Goal: Communication & Community: Ask a question

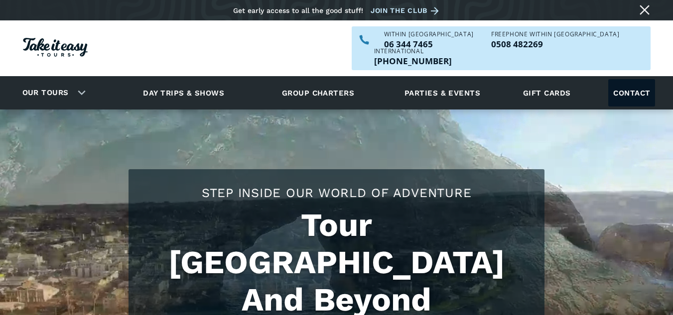
click at [635, 79] on link "Contact" at bounding box center [631, 92] width 47 height 27
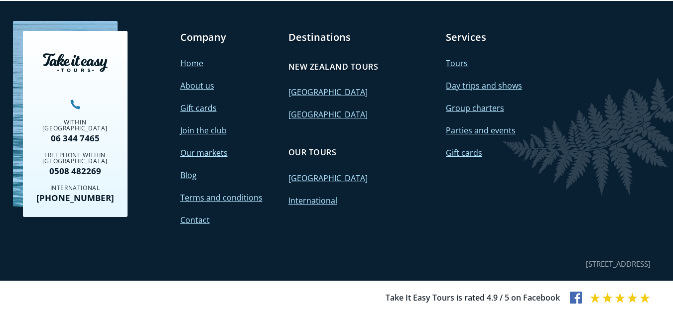
scroll to position [1057, 0]
click at [200, 217] on link "Contact" at bounding box center [194, 220] width 29 height 11
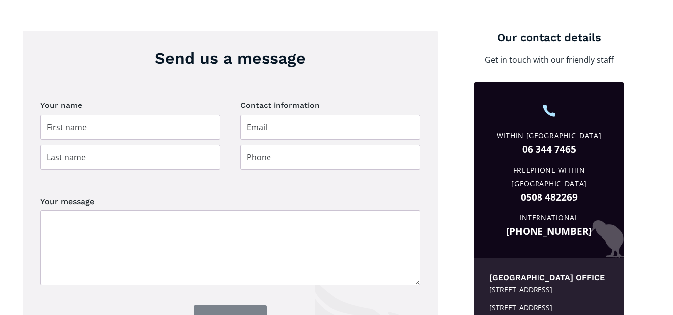
scroll to position [411, 0]
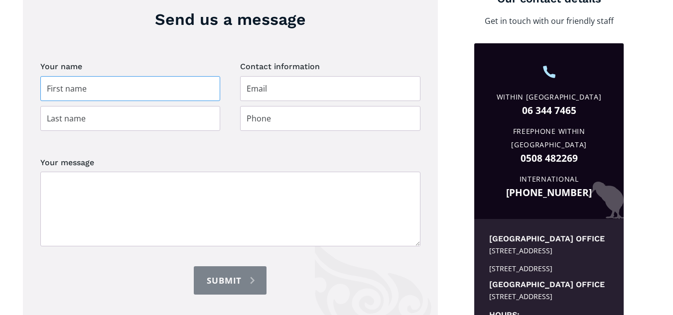
click at [123, 78] on input "Contact page" at bounding box center [130, 88] width 180 height 25
type input "Cal"
type input "Brown"
type input "cal@goldrushtour.co.nz"
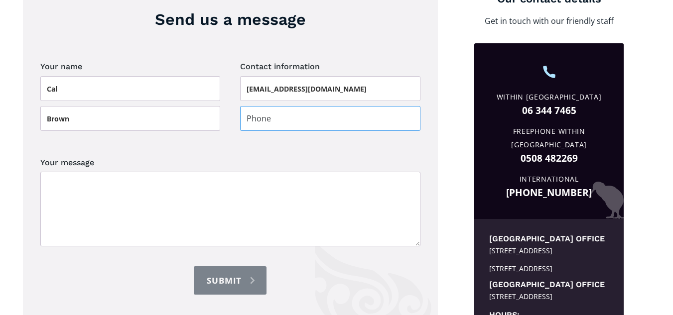
click at [278, 106] on input "Contact page" at bounding box center [330, 118] width 180 height 25
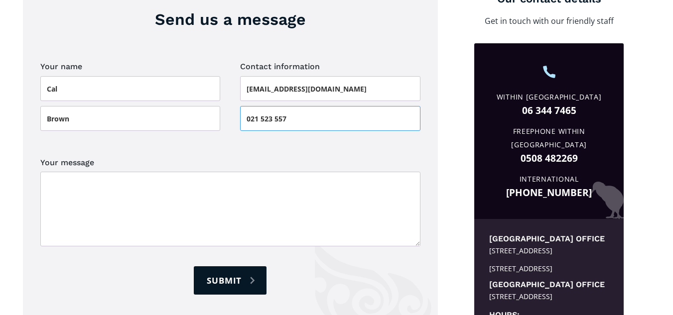
type input "021 523 557"
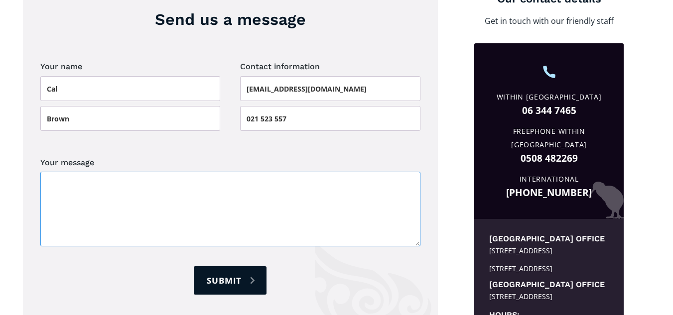
click at [239, 174] on textarea "Your message" at bounding box center [230, 209] width 380 height 75
paste textarea "Good Afternoon, I hope this message finds you well. My name is Cal, and I’m the…"
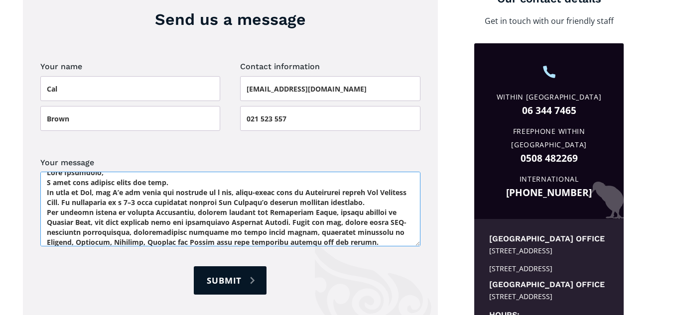
scroll to position [0, 0]
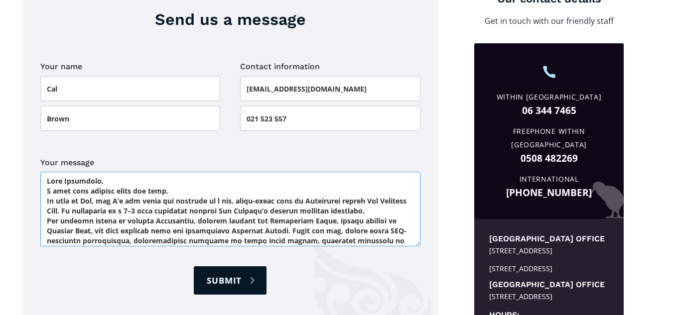
click at [46, 172] on textarea "Your message" at bounding box center [230, 209] width 380 height 75
click at [49, 172] on textarea "Your message" at bounding box center [230, 209] width 380 height 75
paste textarea "Bring History to Life for Your Queenstown Travelers - The Goldrush Tour"
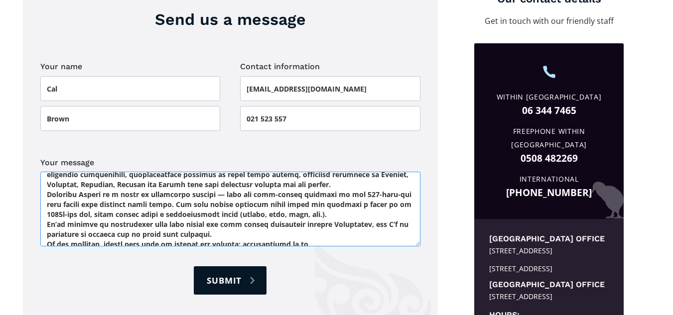
scroll to position [90, 0]
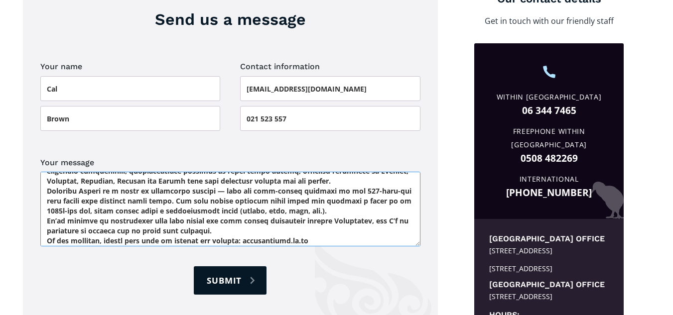
click at [361, 226] on textarea "Your message" at bounding box center [230, 209] width 380 height 75
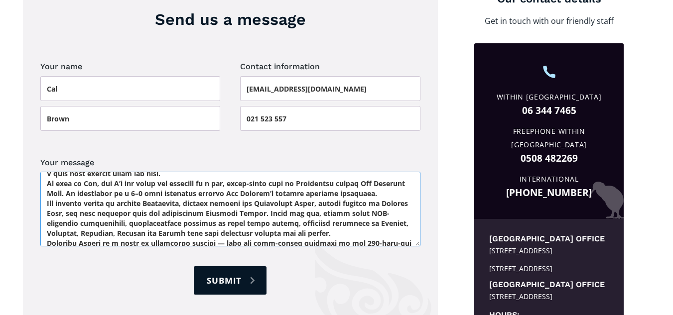
scroll to position [0, 0]
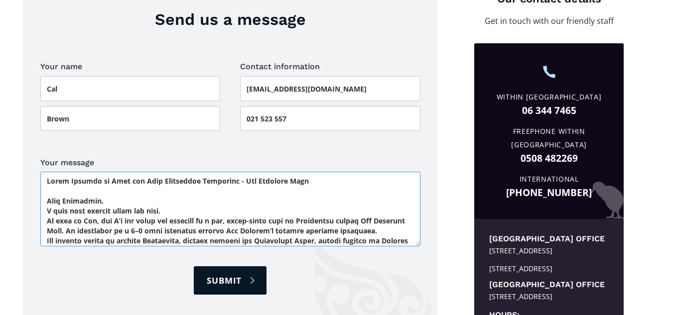
click at [242, 192] on textarea "Your message" at bounding box center [230, 209] width 380 height 75
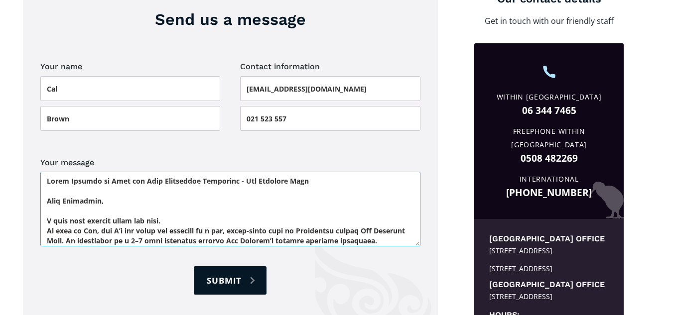
click at [244, 203] on textarea "Your message" at bounding box center [230, 209] width 380 height 75
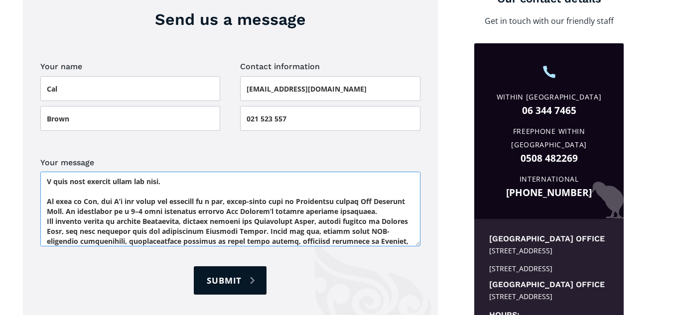
scroll to position [49, 0]
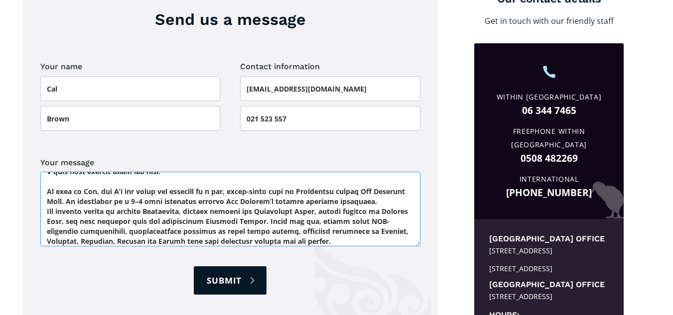
click at [402, 186] on textarea "Your message" at bounding box center [230, 209] width 380 height 75
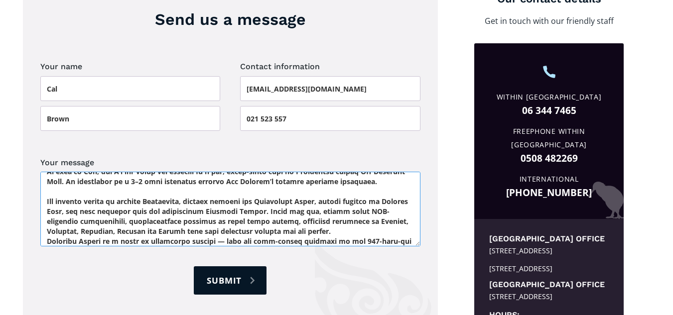
scroll to position [79, 0]
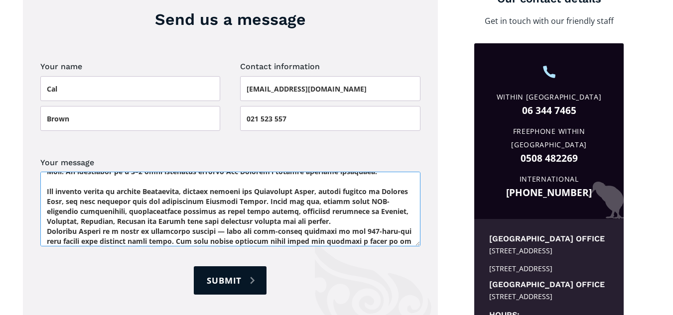
click at [361, 203] on textarea "Your message" at bounding box center [230, 209] width 380 height 75
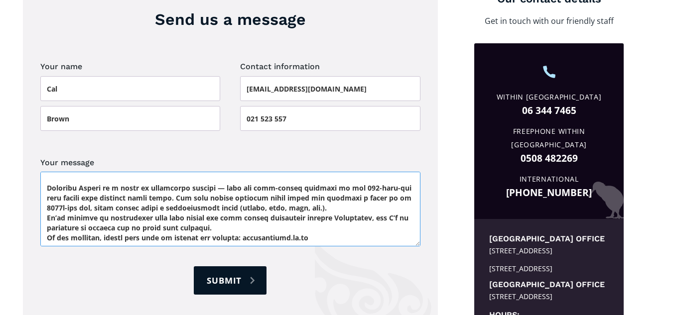
scroll to position [139, 0]
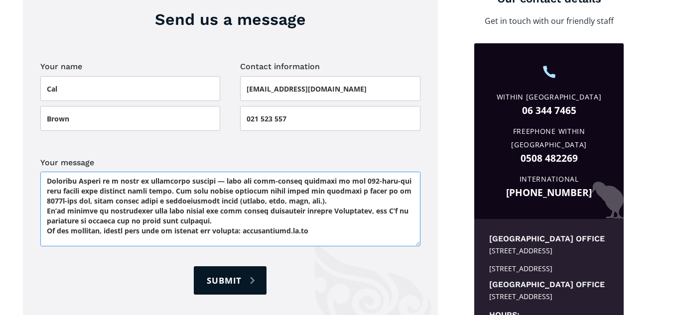
click at [361, 185] on textarea "Your message" at bounding box center [230, 209] width 380 height 75
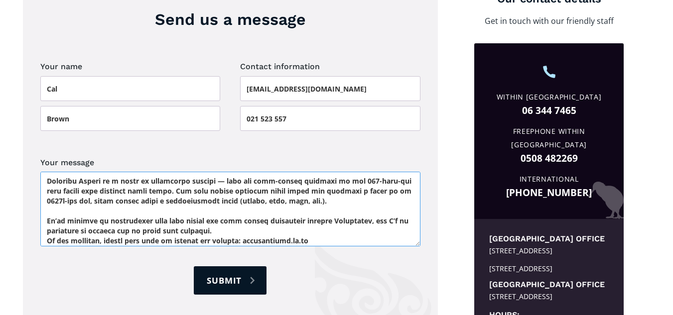
scroll to position [149, 0]
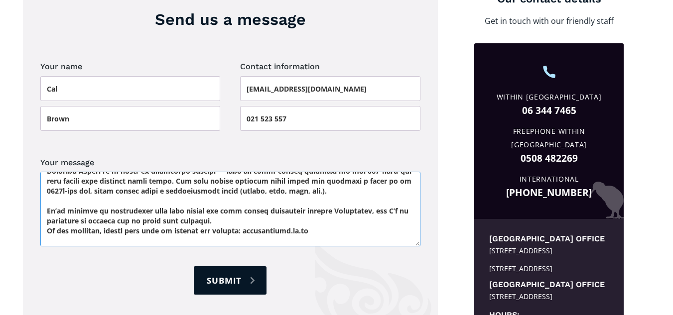
click at [300, 205] on textarea "Your message" at bounding box center [230, 209] width 380 height 75
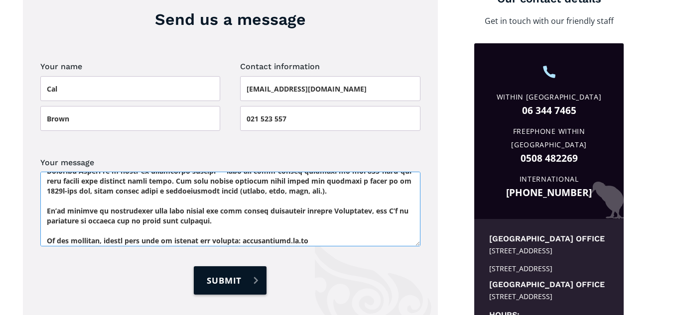
type textarea "Bring History to Life for Your Queenstown Travelers - The Goldrush Tour Good Af…"
click at [226, 267] on input "Submit" at bounding box center [230, 280] width 73 height 28
type input "Please wait..."
